Goal: Book appointment/travel/reservation

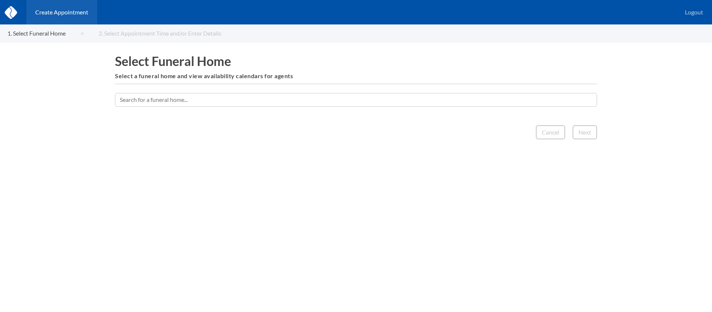
click at [466, 101] on input "text" at bounding box center [356, 99] width 482 height 13
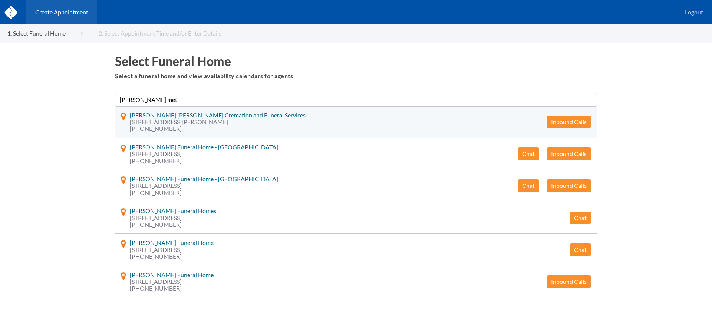
type input "[PERSON_NAME] met"
click at [570, 123] on button "Inbound Calls" at bounding box center [569, 122] width 45 height 13
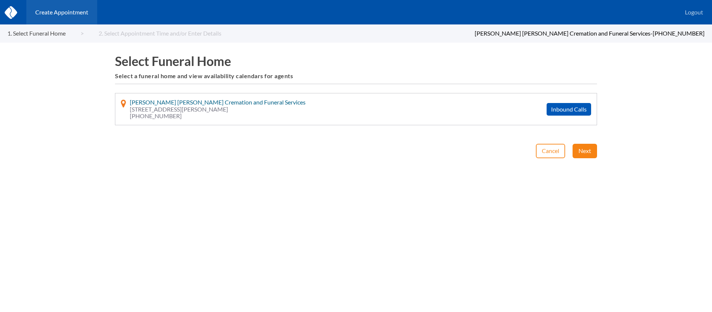
click at [580, 154] on button "Next" at bounding box center [585, 151] width 24 height 14
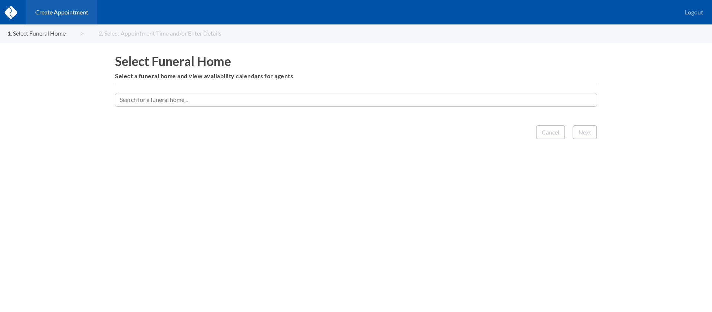
click at [394, 99] on input "text" at bounding box center [356, 99] width 482 height 13
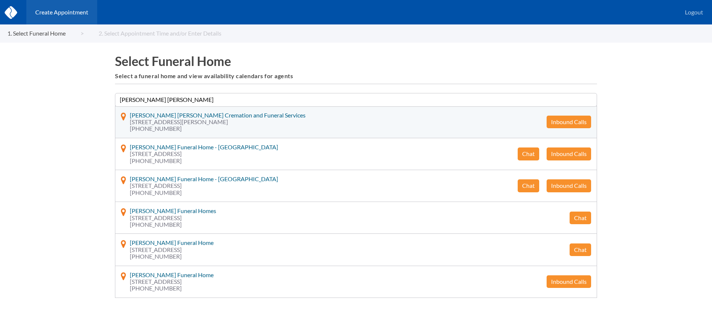
type input "[PERSON_NAME] [PERSON_NAME]"
click at [575, 123] on button "Inbound Calls" at bounding box center [569, 122] width 45 height 13
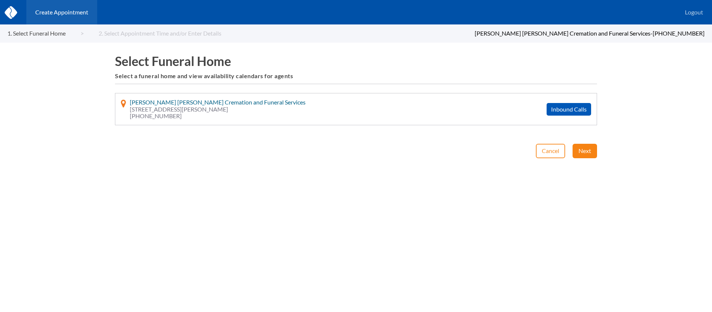
click at [581, 150] on button "Next" at bounding box center [585, 151] width 24 height 14
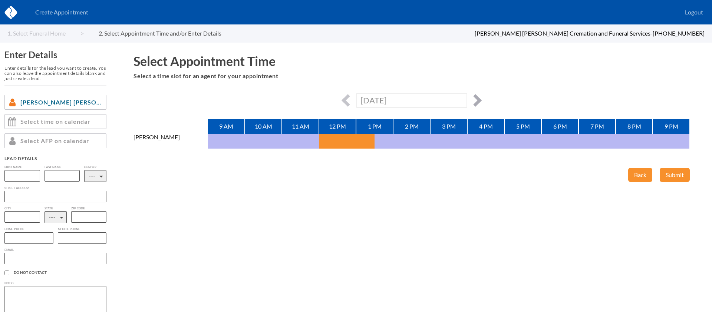
click at [473, 98] on button "button" at bounding box center [475, 100] width 13 height 13
click at [479, 100] on button "button" at bounding box center [475, 100] width 13 height 13
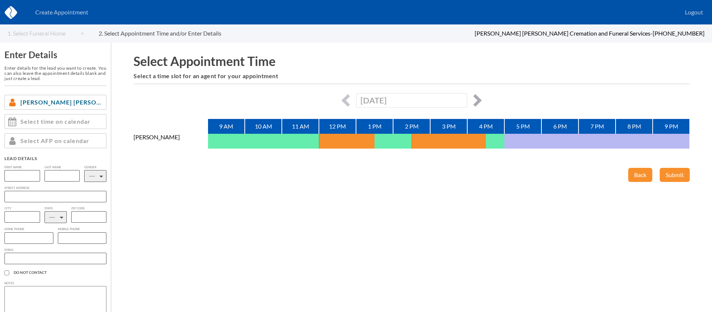
click at [478, 100] on button "button" at bounding box center [475, 100] width 13 height 13
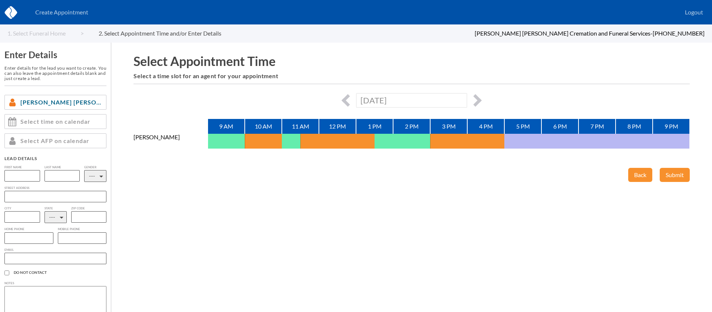
click at [340, 98] on div "[DATE]" at bounding box center [412, 100] width 557 height 14
click at [345, 103] on button "button" at bounding box center [348, 100] width 13 height 13
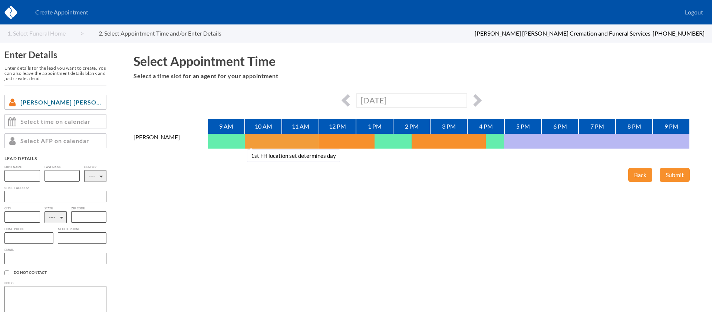
click at [248, 144] on button "1st FH location set determines day" at bounding box center [254, 141] width 19 height 15
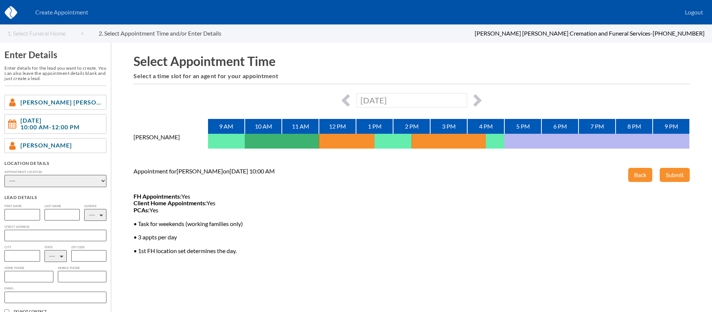
click at [353, 95] on div "[DATE]" at bounding box center [412, 100] width 557 height 14
click at [348, 98] on button "button" at bounding box center [348, 100] width 13 height 13
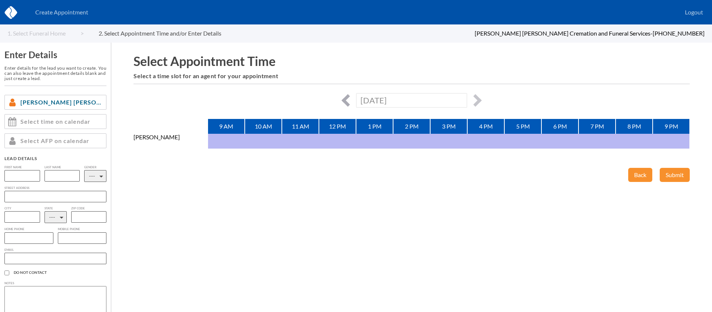
click at [348, 98] on button "button" at bounding box center [348, 100] width 13 height 13
click at [475, 98] on button "button" at bounding box center [475, 100] width 13 height 13
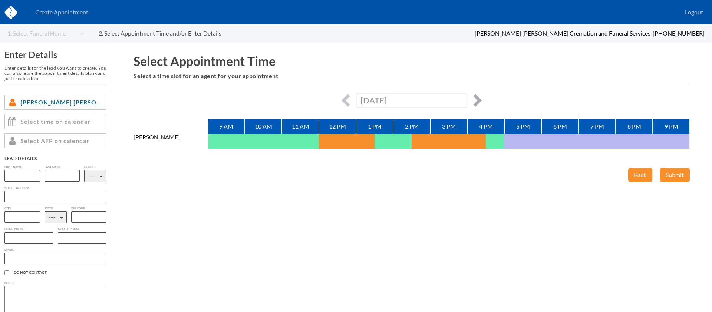
click at [476, 98] on button "button" at bounding box center [475, 100] width 13 height 13
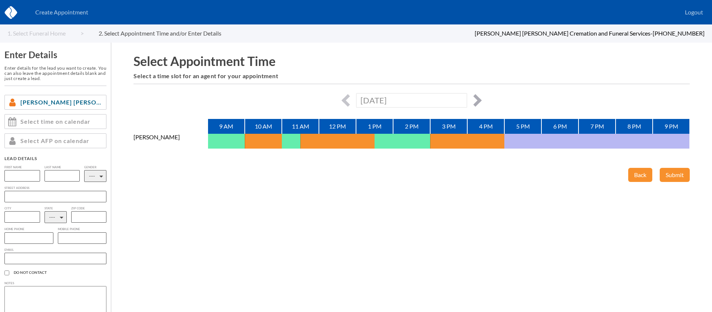
click at [477, 98] on button "button" at bounding box center [475, 100] width 13 height 13
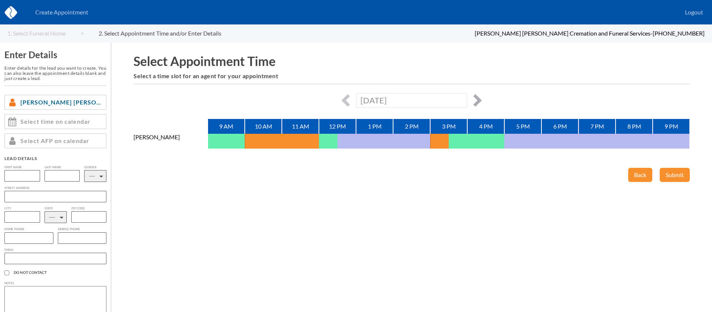
click at [477, 98] on button "button" at bounding box center [475, 100] width 13 height 13
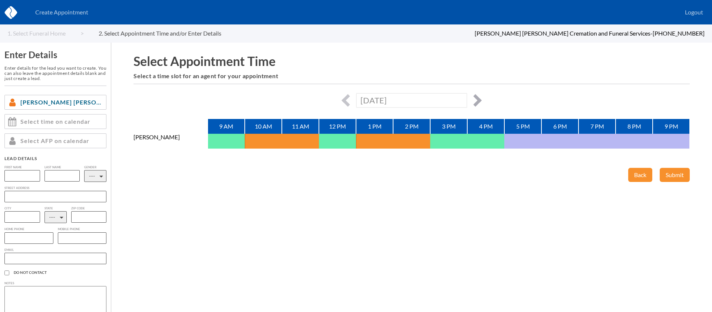
click at [477, 98] on button "button" at bounding box center [475, 100] width 13 height 13
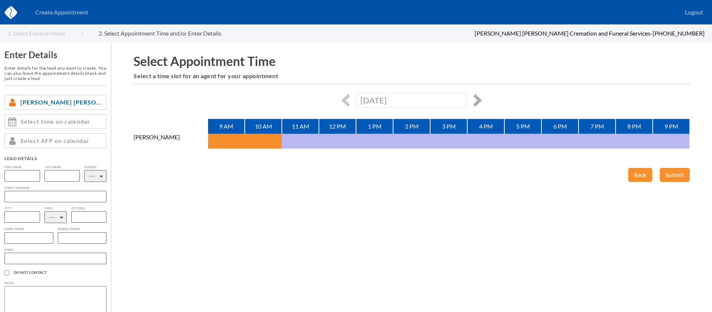
click at [477, 98] on button "button" at bounding box center [475, 100] width 13 height 13
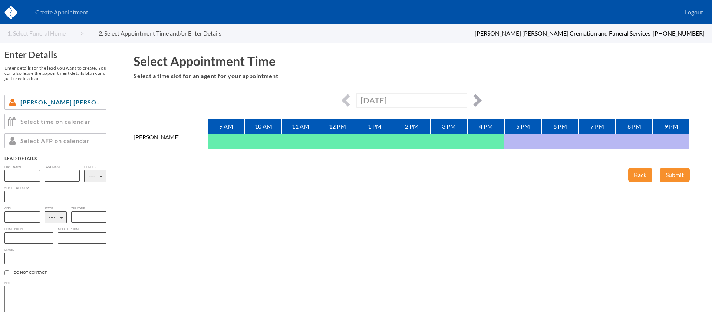
click at [477, 98] on button "button" at bounding box center [475, 100] width 13 height 13
click at [344, 99] on button "button" at bounding box center [348, 100] width 13 height 13
click at [440, 142] on button "1st FH location set determines day" at bounding box center [439, 141] width 19 height 15
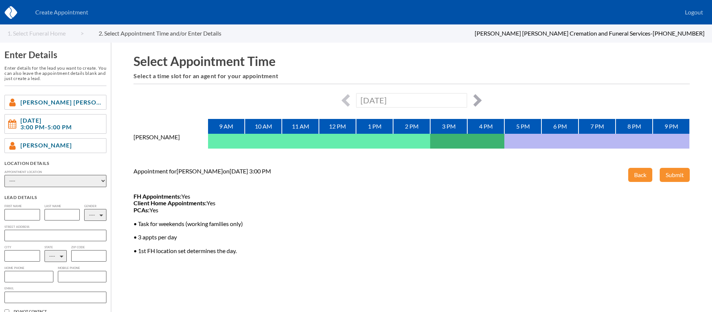
click at [477, 102] on button "button" at bounding box center [475, 100] width 13 height 13
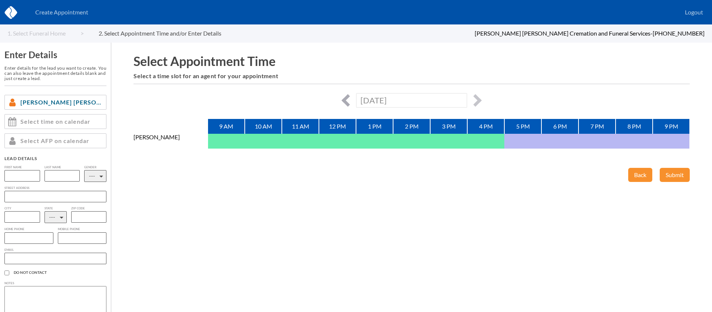
click at [345, 102] on button "button" at bounding box center [348, 100] width 13 height 13
click at [475, 98] on button "button" at bounding box center [475, 100] width 13 height 13
click at [342, 100] on button "button" at bounding box center [348, 100] width 13 height 13
click at [349, 98] on button "button" at bounding box center [348, 100] width 13 height 13
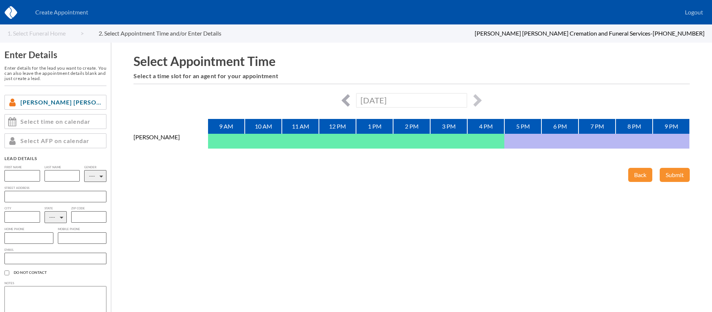
click at [349, 98] on button "button" at bounding box center [348, 100] width 13 height 13
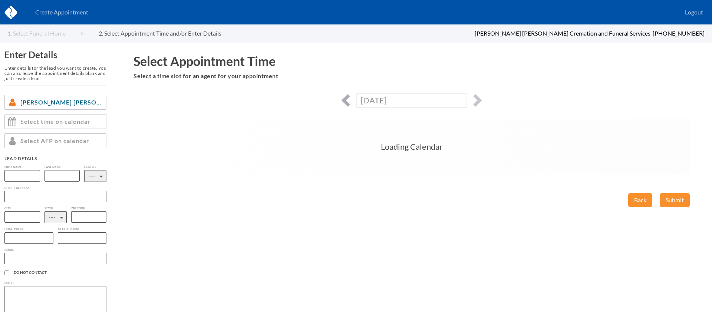
click at [349, 98] on button "button" at bounding box center [348, 100] width 13 height 13
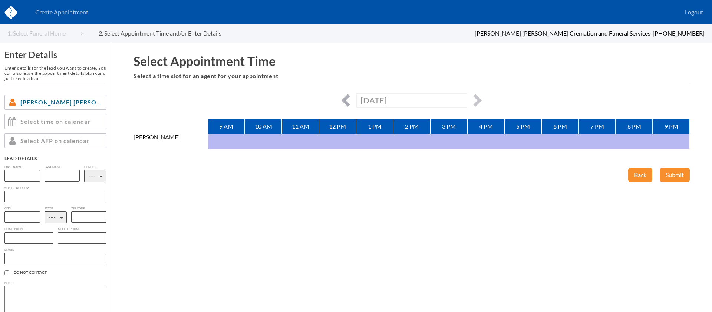
click at [349, 98] on button "button" at bounding box center [348, 100] width 13 height 13
click at [477, 102] on button "button" at bounding box center [475, 100] width 13 height 13
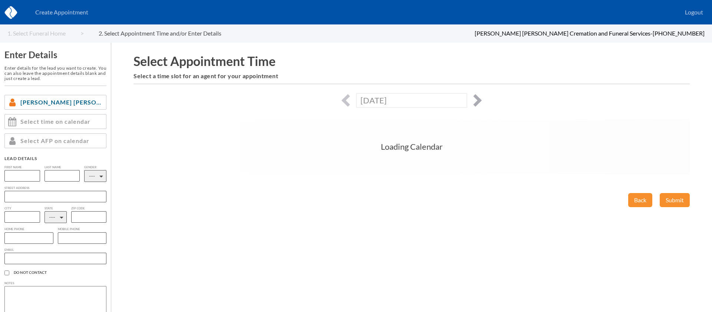
click at [477, 102] on button "button" at bounding box center [475, 100] width 13 height 13
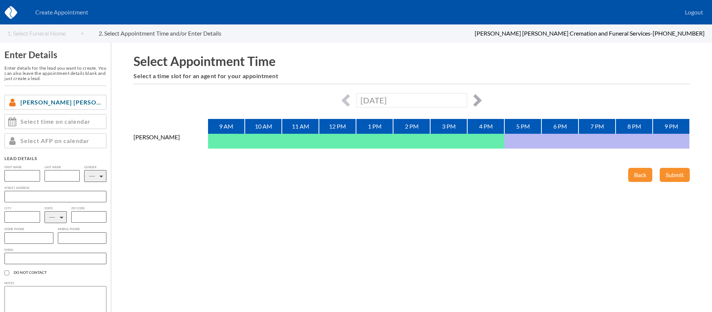
click at [477, 101] on button "button" at bounding box center [475, 100] width 13 height 13
click at [474, 99] on button "button" at bounding box center [475, 100] width 13 height 13
click at [475, 97] on button "button" at bounding box center [475, 100] width 13 height 13
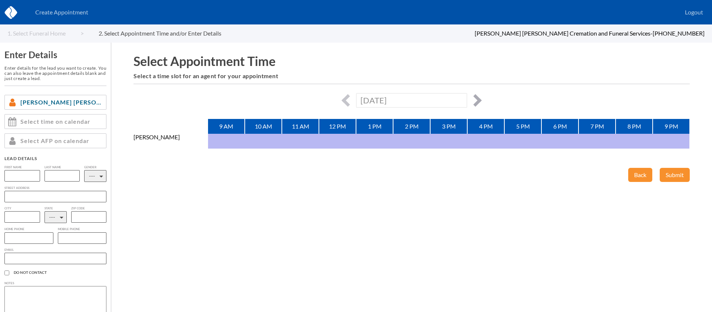
click at [479, 103] on button "button" at bounding box center [475, 100] width 13 height 13
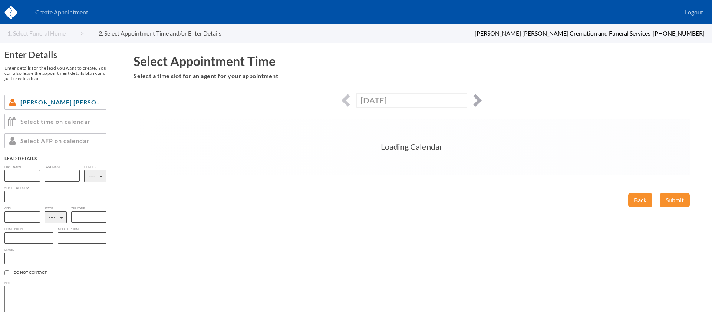
click at [479, 102] on button "button" at bounding box center [475, 100] width 13 height 13
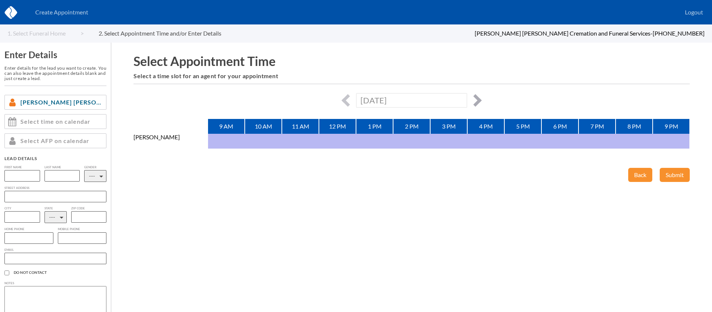
click at [479, 102] on button "button" at bounding box center [475, 100] width 13 height 13
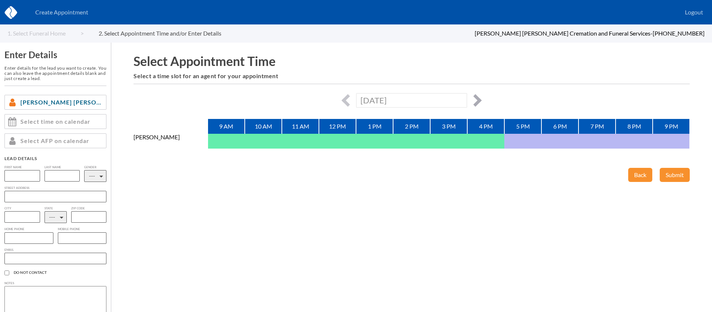
click at [471, 100] on button "button" at bounding box center [475, 100] width 13 height 13
click at [472, 100] on button "button" at bounding box center [475, 100] width 13 height 13
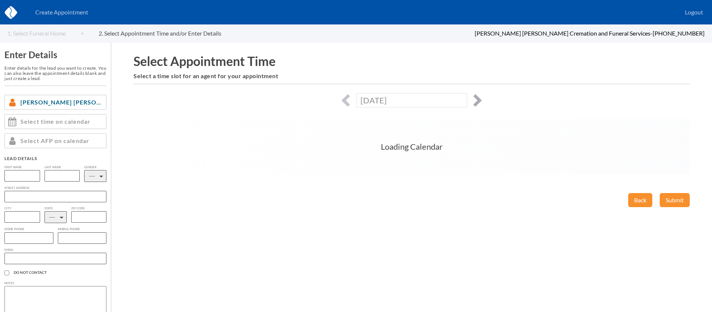
click at [472, 100] on button "button" at bounding box center [475, 100] width 13 height 13
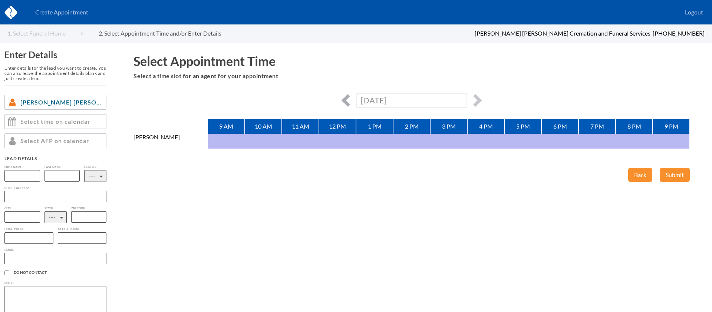
click at [348, 97] on button "button" at bounding box center [348, 100] width 13 height 13
type input "[DATE]"
